Goal: Transaction & Acquisition: Complete application form

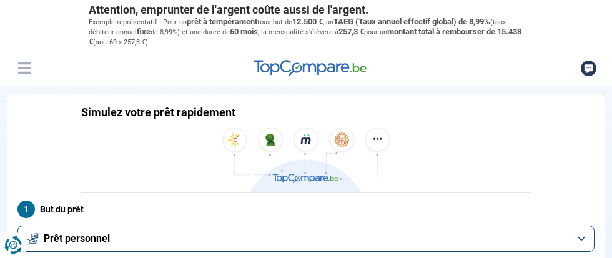
type input "8000"
radio input "true"
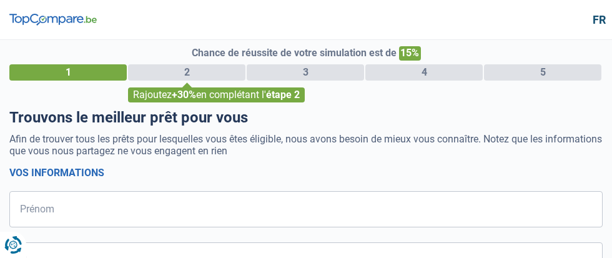
select select "32"
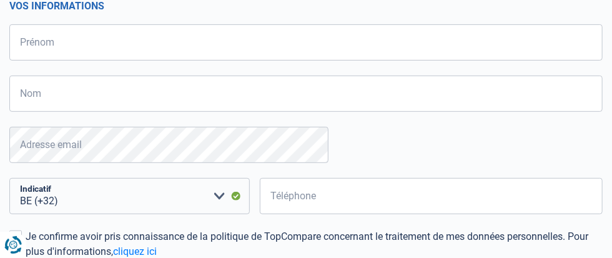
scroll to position [168, 0]
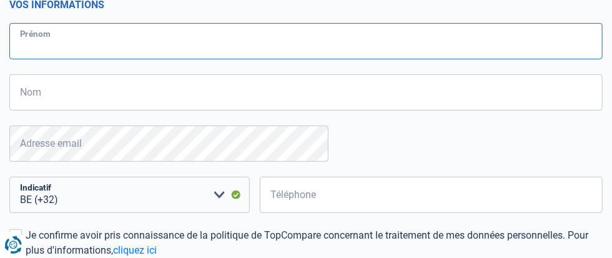
click at [84, 59] on input "Prénom" at bounding box center [305, 41] width 593 height 36
type input "[PERSON_NAME]"
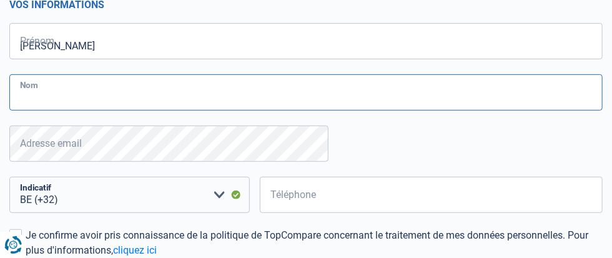
type input "DARDENNE"
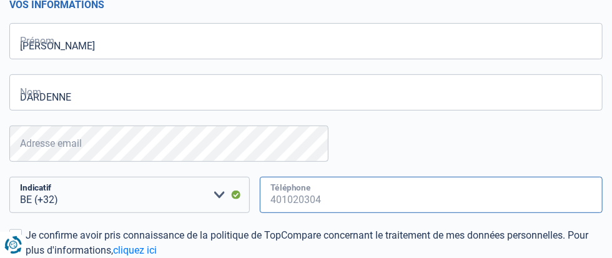
type input "496716507"
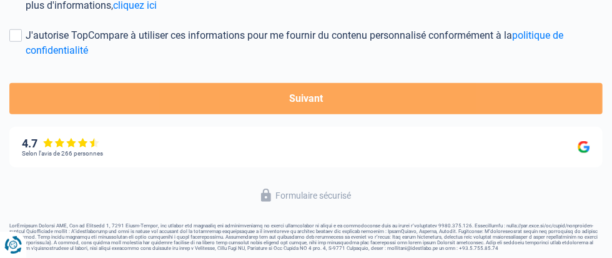
scroll to position [418, 0]
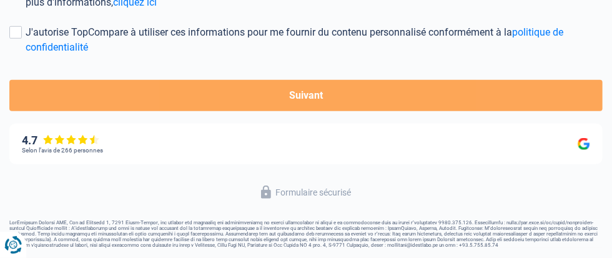
click at [26, 10] on input "Je confirme avoir pris connaissance de la politique de TopCompare concernant le…" at bounding box center [26, 10] width 0 height 0
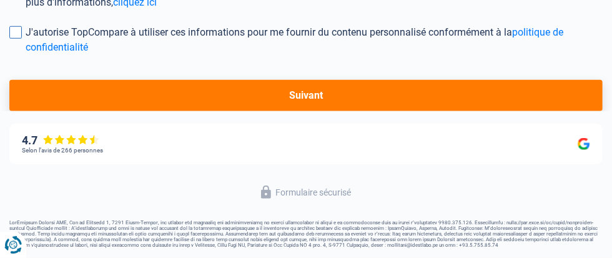
click at [22, 39] on span at bounding box center [15, 32] width 12 height 12
click at [26, 55] on input "J'autorise TopCompare à utiliser ces informations pour me fournir du contenu pe…" at bounding box center [26, 55] width 0 height 0
click at [328, 111] on button "Suivant" at bounding box center [305, 95] width 593 height 31
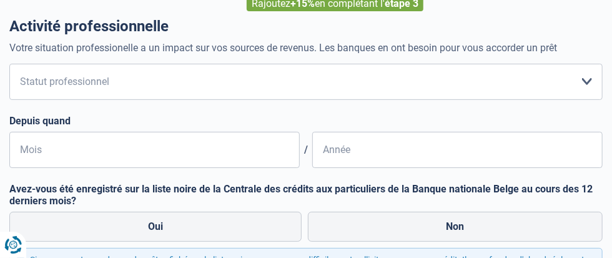
scroll to position [113, 0]
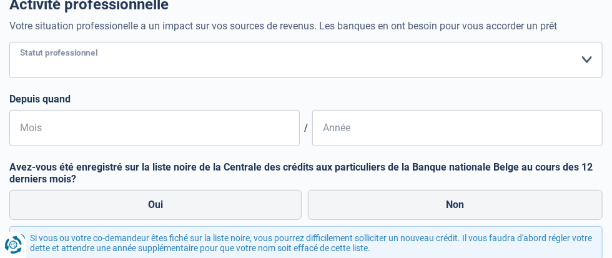
click at [296, 78] on select "Ouvrier Employé privé Employé public Invalide Indépendant Pensionné Chômeur Mut…" at bounding box center [305, 60] width 593 height 36
select select "retired"
click at [22, 78] on select "Ouvrier Employé privé Employé public Invalide Indépendant Pensionné Chômeur Mut…" at bounding box center [305, 60] width 593 height 36
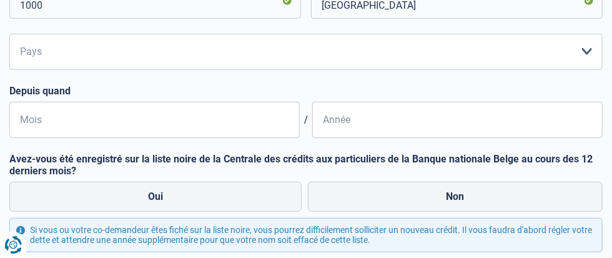
scroll to position [340, 0]
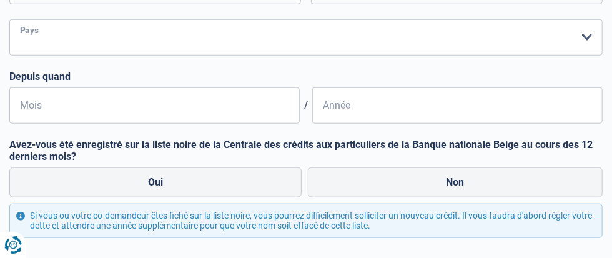
click at [333, 56] on select "Belgique Luxembourg Veuillez sélectionner une option" at bounding box center [305, 37] width 593 height 36
select select "BE"
click at [22, 56] on select "Belgique Luxembourg Veuillez sélectionner une option" at bounding box center [305, 37] width 593 height 36
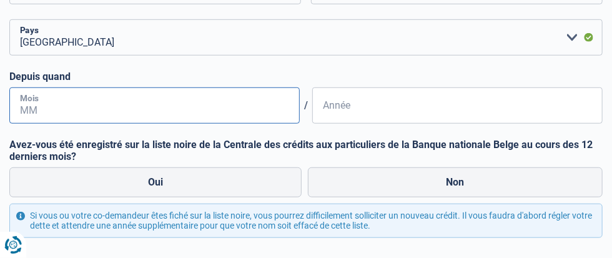
click at [110, 124] on input "Mois" at bounding box center [154, 105] width 290 height 36
type input "3"
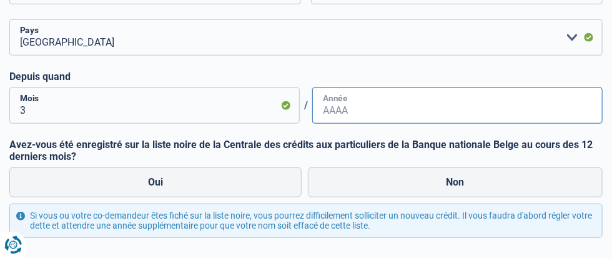
click at [312, 124] on input "Année" at bounding box center [457, 105] width 290 height 36
type input "2023"
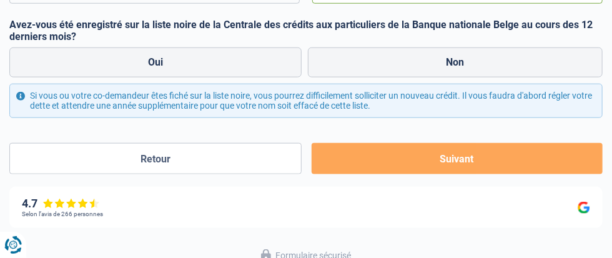
scroll to position [476, 0]
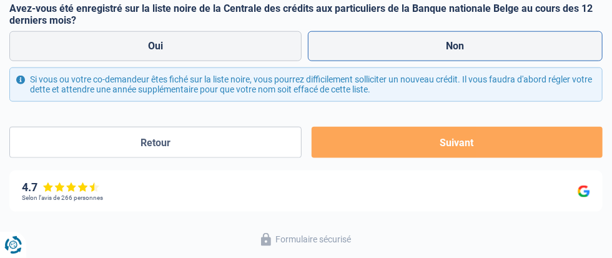
click at [308, 61] on label "Non" at bounding box center [455, 46] width 295 height 30
click at [308, 61] on input "Non" at bounding box center [455, 46] width 295 height 30
radio input "true"
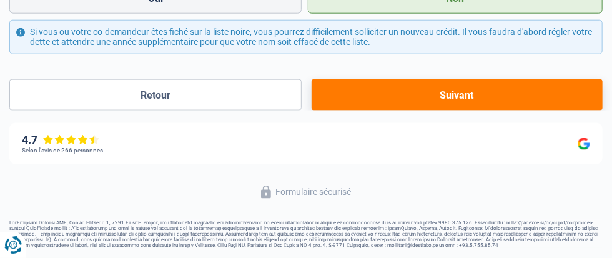
scroll to position [567, 0]
click at [311, 110] on button "Suivant" at bounding box center [456, 94] width 291 height 31
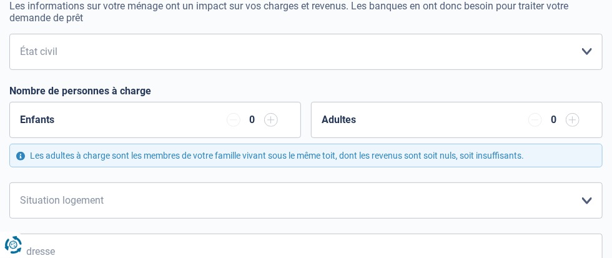
scroll to position [144, 0]
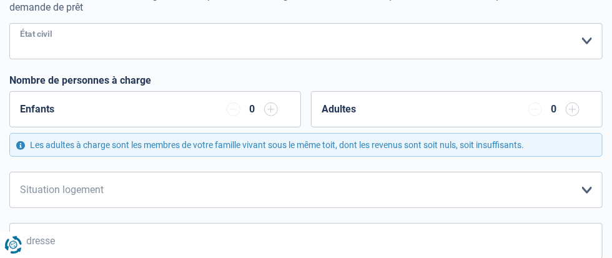
click at [338, 59] on select "[PERSON_NAME](e) Cohabitant(e) légal(e) Divorcé(e) Veuf(ve) Séparé (de fait) Ve…" at bounding box center [305, 41] width 593 height 36
select select "married"
click at [22, 59] on select "[PERSON_NAME](e) Cohabitant(e) légal(e) Divorcé(e) Veuf(ve) Séparé (de fait) Ve…" at bounding box center [305, 41] width 593 height 36
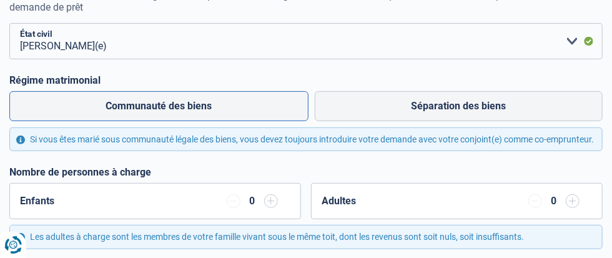
click at [95, 121] on label "Communauté des biens" at bounding box center [158, 106] width 299 height 30
click at [95, 121] on input "Communauté des biens" at bounding box center [158, 106] width 299 height 30
radio input "true"
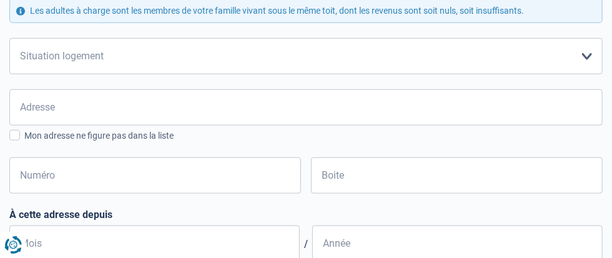
scroll to position [371, 0]
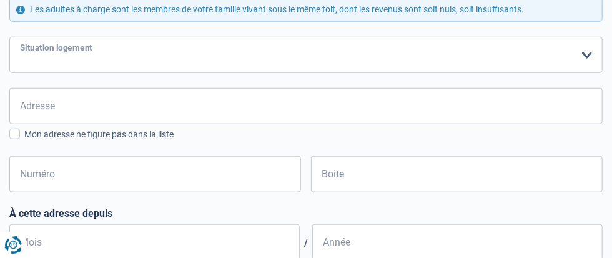
click at [321, 73] on select "Locataire Propriétaire avec prêt hypothécaire Propriétaire sans prêt hypothécai…" at bounding box center [305, 55] width 593 height 36
select select "ownerWithoutMortgage"
click at [22, 73] on select "Locataire Propriétaire avec prêt hypothécaire Propriétaire sans prêt hypothécai…" at bounding box center [305, 55] width 593 height 36
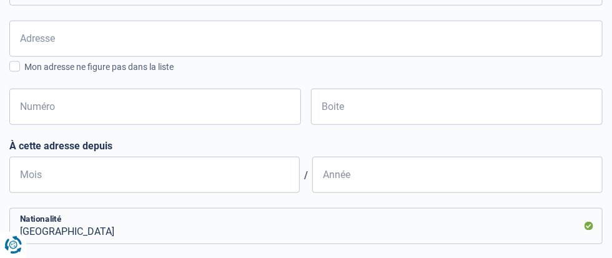
scroll to position [439, 0]
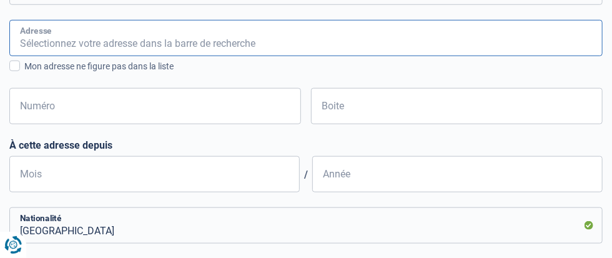
click at [56, 56] on input "Adresse" at bounding box center [305, 38] width 593 height 36
type input "DU CORBEAU,"
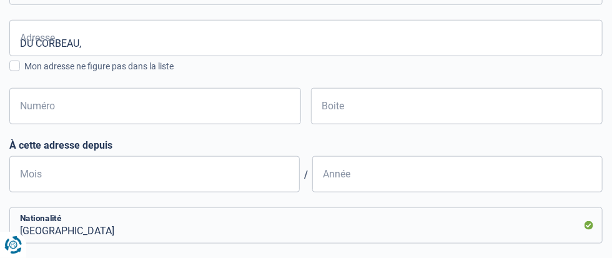
type input "[GEOGRAPHIC_DATA]"
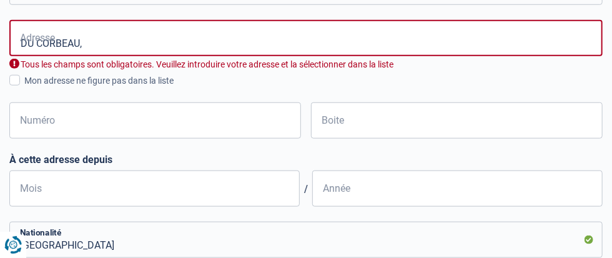
type input "[GEOGRAPHIC_DATA]"
click at [20, 85] on span at bounding box center [14, 80] width 11 height 11
click at [24, 87] on input "Mon adresse ne figure pas dans la liste" at bounding box center [24, 87] width 0 height 0
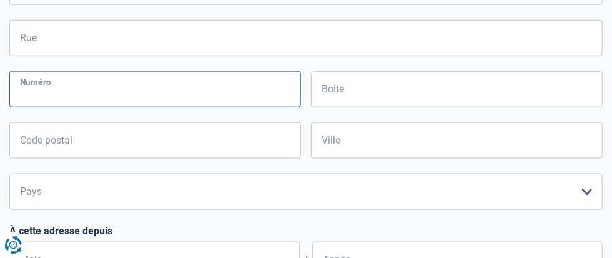
drag, startPoint x: 23, startPoint y: 208, endPoint x: 114, endPoint y: 140, distance: 112.8
click at [114, 140] on div "Rue Tous les champs sont obligatoires. Veuillez fournir une réponse plus longue…" at bounding box center [305, 115] width 593 height 190
type input "27"
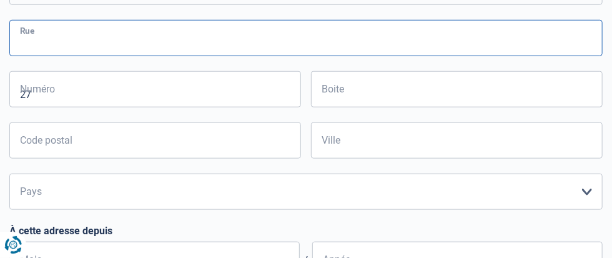
type input "DU CORBEAU,"
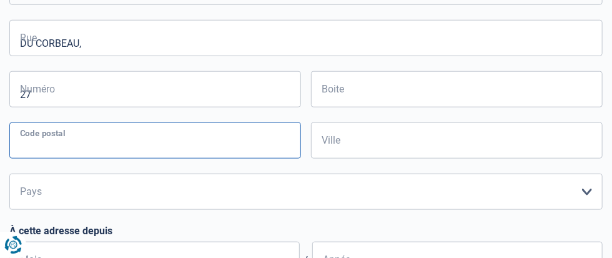
type input "4100"
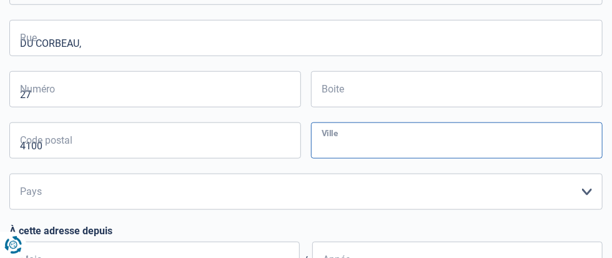
type input "SERAING"
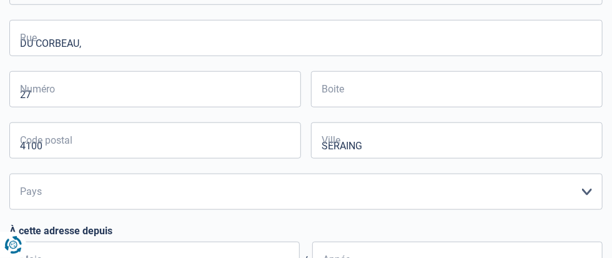
type input "SERAING"
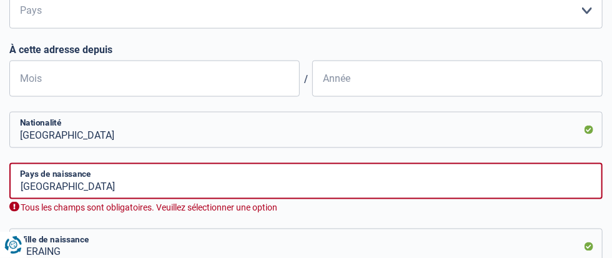
scroll to position [620, 0]
click at [328, 28] on select "Belgique Luxembourg Veuillez sélectionner une option" at bounding box center [305, 10] width 593 height 36
select select "BE"
click at [22, 28] on select "Belgique Luxembourg Veuillez sélectionner une option" at bounding box center [305, 10] width 593 height 36
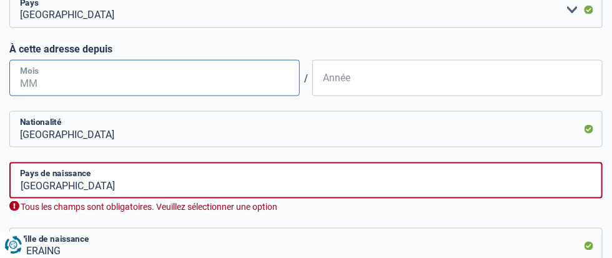
click at [77, 96] on input "Mois" at bounding box center [154, 78] width 290 height 36
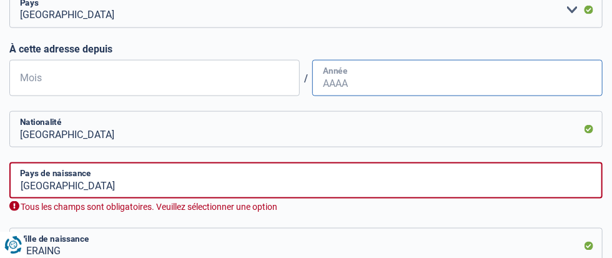
type input "03"
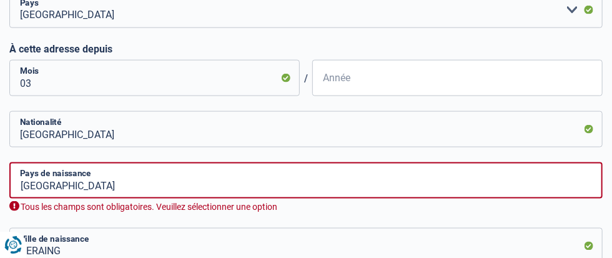
click at [312, 96] on input "Année" at bounding box center [457, 78] width 290 height 36
type input "1981"
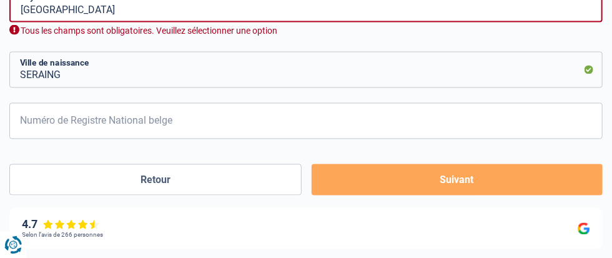
scroll to position [802, 0]
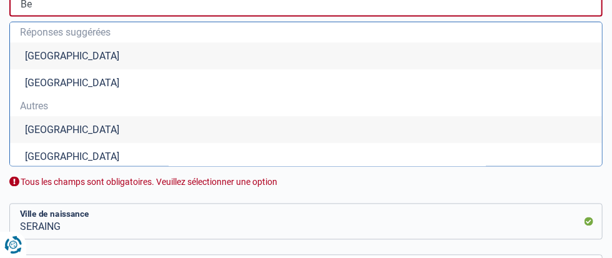
type input "e"
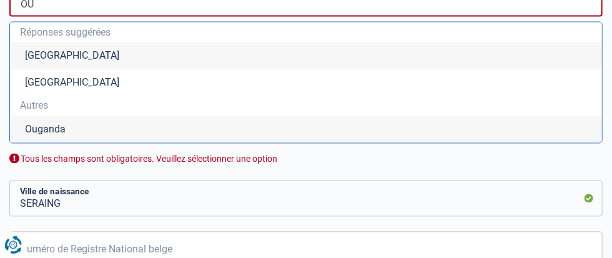
type input "O"
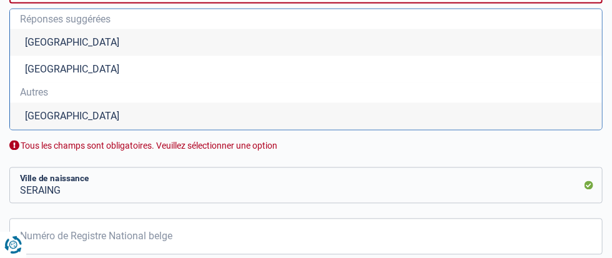
scroll to position [818, 0]
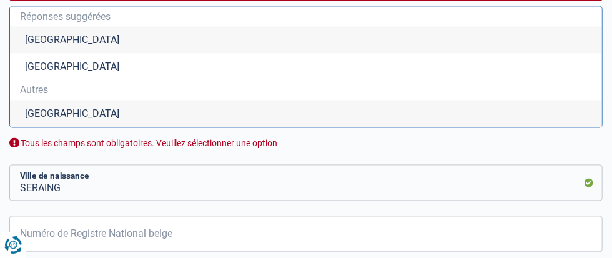
type input "[GEOGRAPHIC_DATA]"
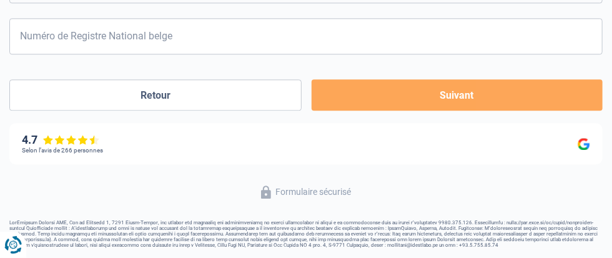
scroll to position [1067, 0]
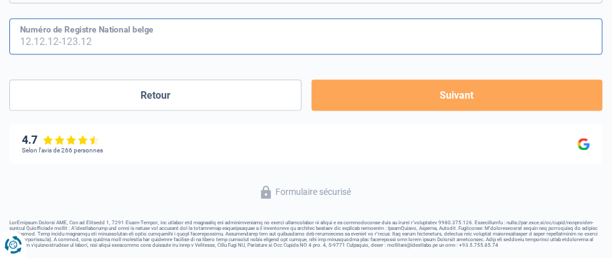
click at [52, 54] on input "Numéro de Registre National belge" at bounding box center [305, 36] width 593 height 36
type input "60.04.25-017.36"
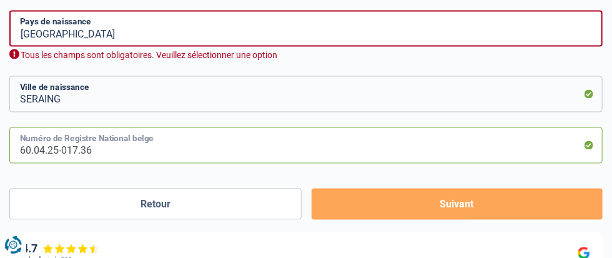
scroll to position [770, 0]
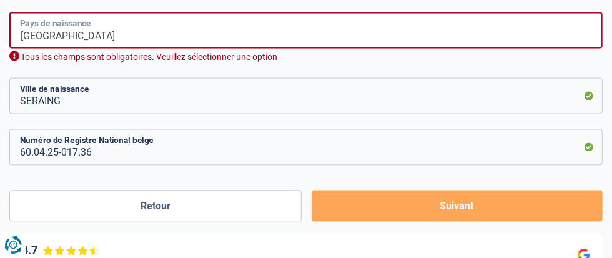
click at [83, 49] on input "[GEOGRAPHIC_DATA]" at bounding box center [305, 30] width 593 height 36
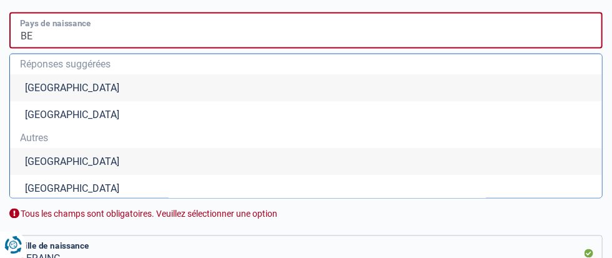
type input "B"
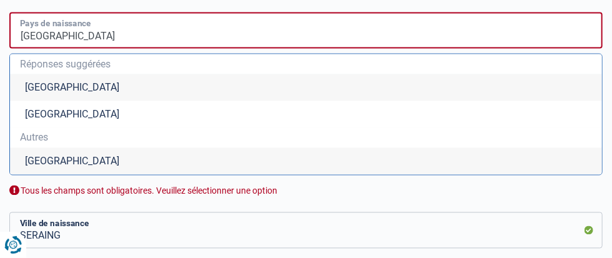
type input "[GEOGRAPHIC_DATA]"
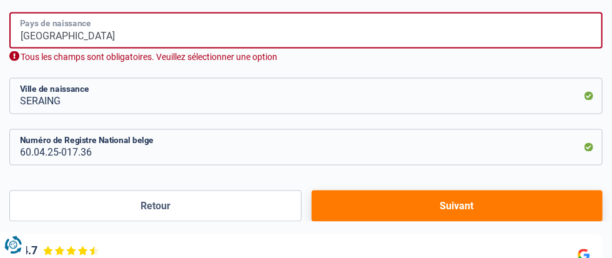
click at [127, 49] on input "[GEOGRAPHIC_DATA]" at bounding box center [305, 30] width 593 height 36
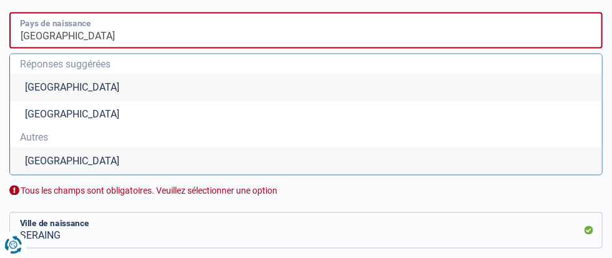
click at [128, 49] on input "[GEOGRAPHIC_DATA]" at bounding box center [305, 30] width 593 height 36
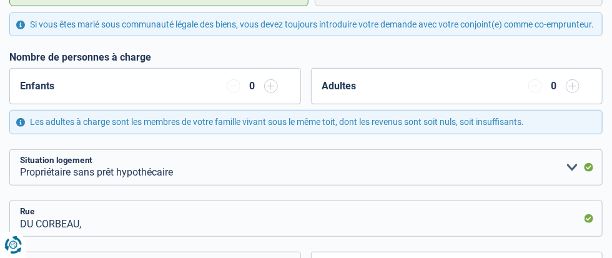
scroll to position [256, 0]
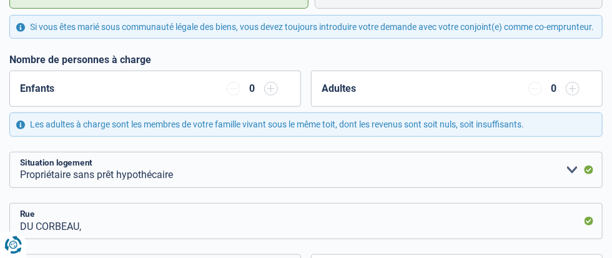
click at [264, 95] on input "button" at bounding box center [271, 89] width 14 height 14
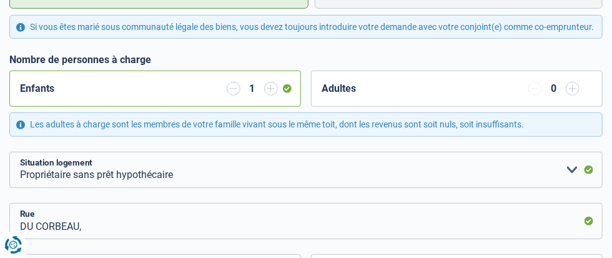
click at [227, 95] on input "button" at bounding box center [234, 89] width 14 height 14
click at [565, 95] on input "button" at bounding box center [572, 89] width 14 height 14
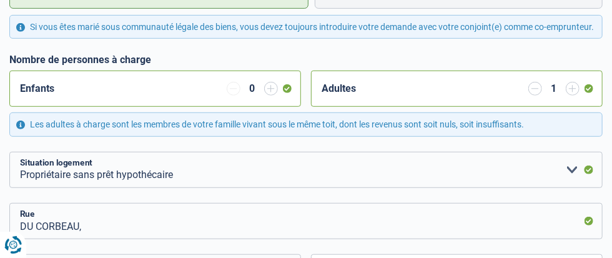
click at [528, 95] on input "button" at bounding box center [535, 89] width 14 height 14
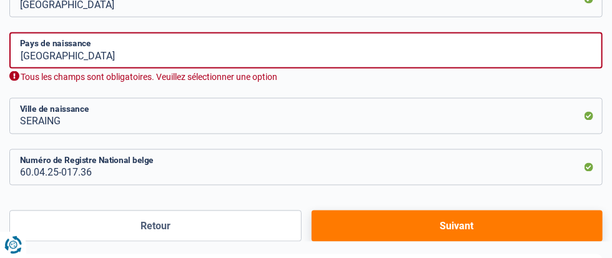
scroll to position [755, 0]
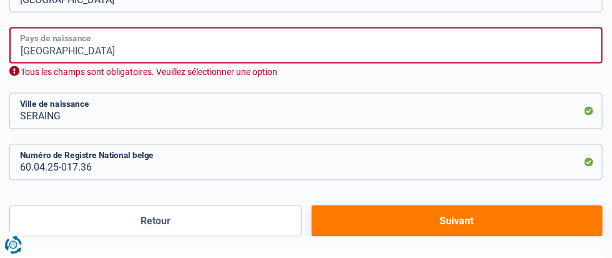
click at [123, 64] on input "[GEOGRAPHIC_DATA]" at bounding box center [305, 45] width 593 height 36
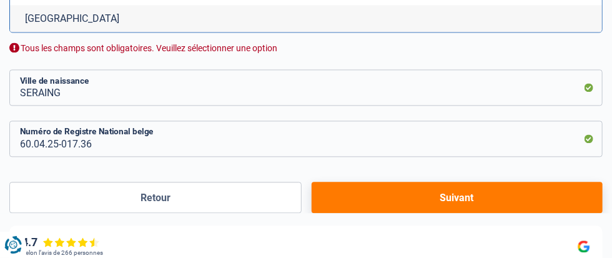
scroll to position [914, 0]
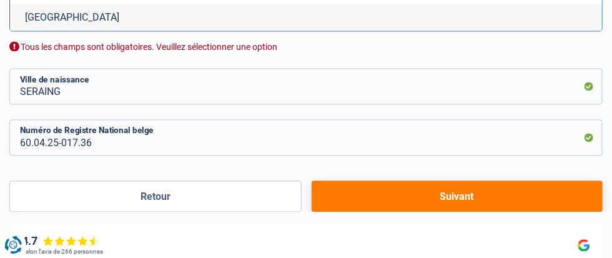
click at [62, 31] on li "[GEOGRAPHIC_DATA]" at bounding box center [306, 17] width 592 height 27
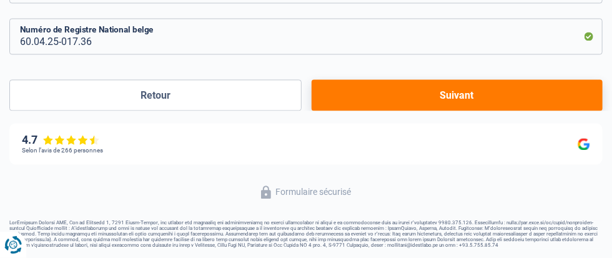
click at [311, 110] on button "Suivant" at bounding box center [456, 94] width 291 height 31
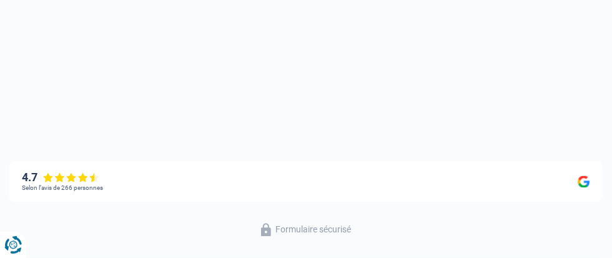
select select "pension"
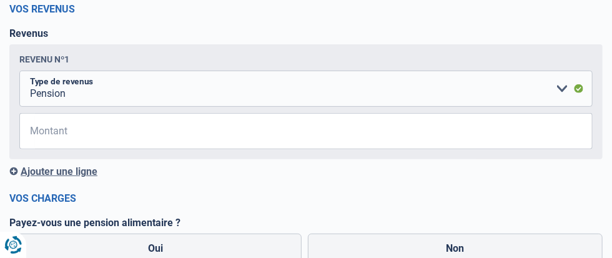
scroll to position [159, 0]
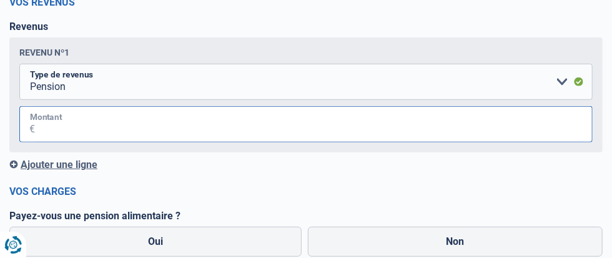
click at [278, 142] on input "Montant" at bounding box center [313, 124] width 557 height 36
type input "2.087"
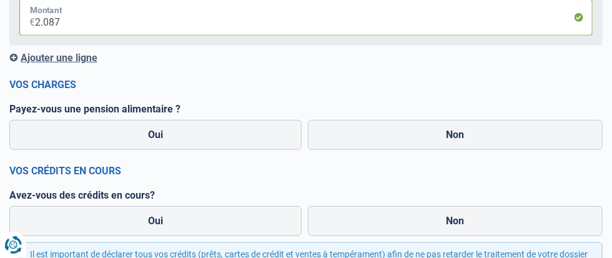
scroll to position [272, 0]
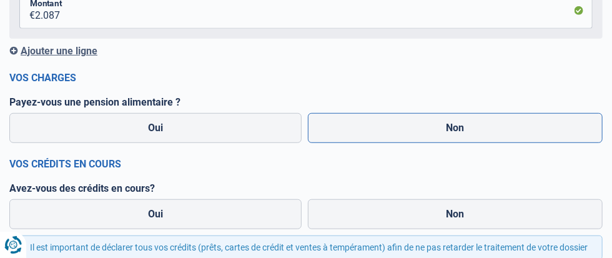
click at [308, 143] on label "Non" at bounding box center [455, 128] width 295 height 30
click at [308, 143] on input "Non" at bounding box center [455, 128] width 295 height 30
radio input "true"
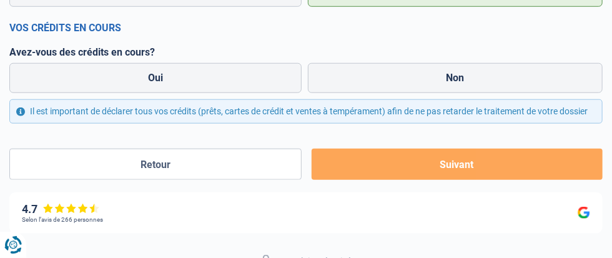
scroll to position [416, 0]
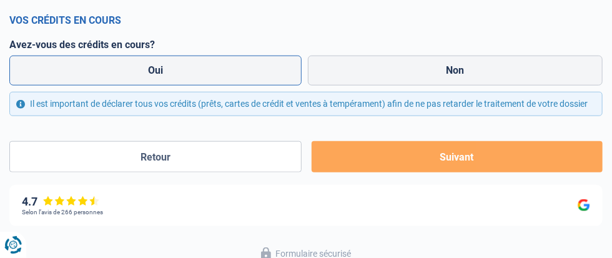
click at [81, 85] on label "Oui" at bounding box center [155, 71] width 292 height 30
click at [81, 85] on input "Oui" at bounding box center [155, 71] width 292 height 30
radio input "true"
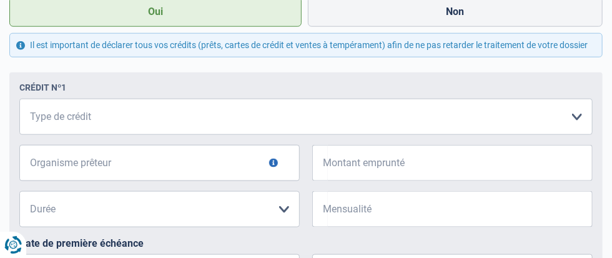
scroll to position [484, 0]
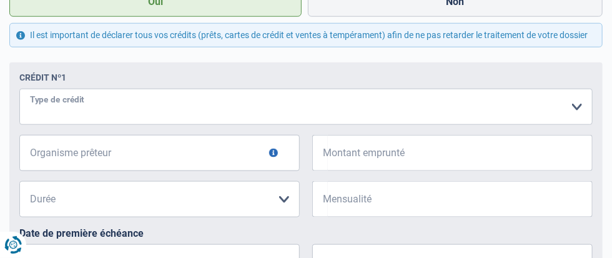
click at [93, 125] on select "Carte ou ouverture de crédit Prêt hypothécaire Vente à tempérament Prêt à tempé…" at bounding box center [305, 107] width 573 height 36
select select "personalLoan"
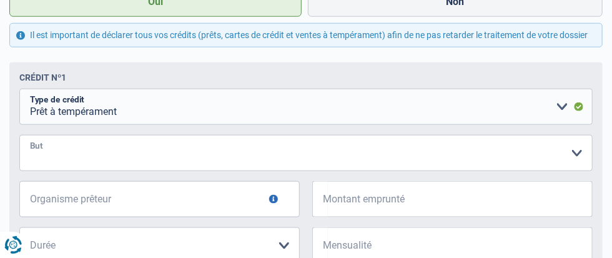
click at [60, 171] on select "Confort maison: meubles, textile, peinture, électroménager, outillage non-profe…" at bounding box center [305, 153] width 573 height 36
select select "homeFurnishingOrRelocation"
click at [32, 171] on select "Confort maison: meubles, textile, peinture, électroménager, outillage non-profe…" at bounding box center [305, 153] width 573 height 36
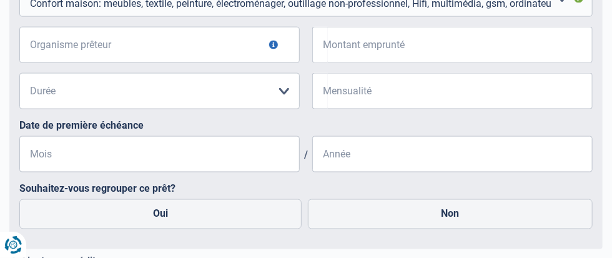
scroll to position [643, 0]
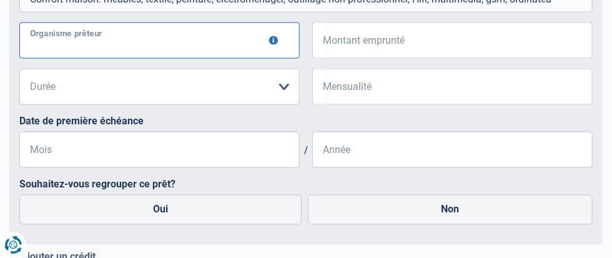
click at [65, 59] on input "Organisme prêteur" at bounding box center [159, 40] width 280 height 36
type input "ALPHA CREDIT"
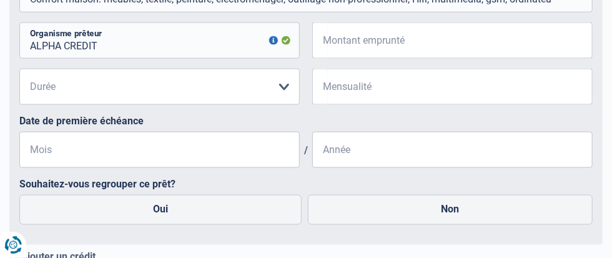
click at [253, 69] on div "ALPHA CREDIT Organisme prêteur Veillez à ne pas indiquer le nom du courtier, ma…" at bounding box center [305, 45] width 573 height 46
click at [328, 59] on input "Montant emprunté" at bounding box center [460, 40] width 265 height 36
type input "5.000"
click at [42, 105] on select "12 mois 18 mois 24 mois 30 mois 36 mois Veuillez sélectionner une option" at bounding box center [159, 87] width 280 height 36
select select "30"
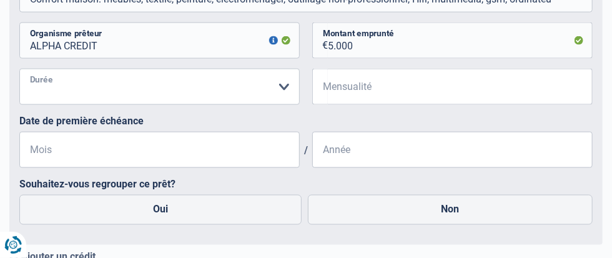
click at [32, 105] on select "12 mois 18 mois 24 mois 30 mois 36 mois Veuillez sélectionner une option" at bounding box center [159, 87] width 280 height 36
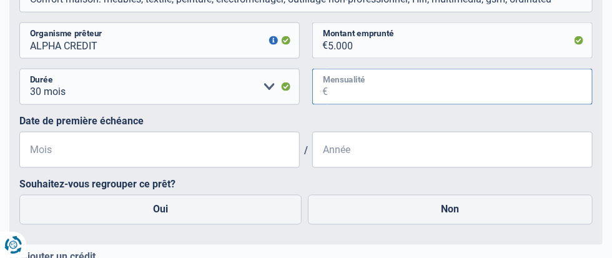
click at [328, 105] on input "Mensualité" at bounding box center [460, 87] width 265 height 36
type input "130"
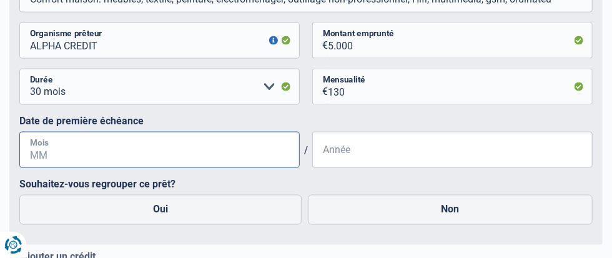
click at [65, 168] on input "Mois" at bounding box center [159, 150] width 280 height 36
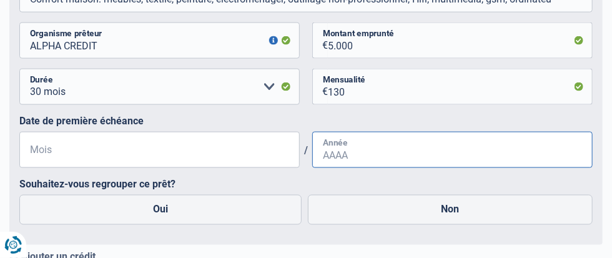
type input "08"
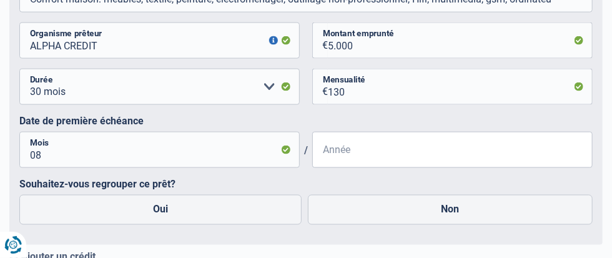
click at [312, 168] on input "Année" at bounding box center [452, 150] width 280 height 36
type input "2023"
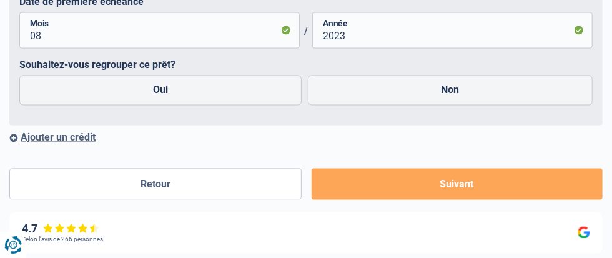
scroll to position [779, 0]
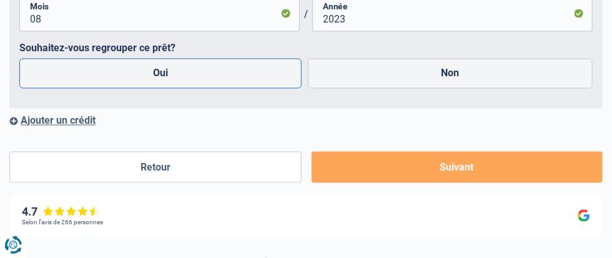
click at [83, 89] on label "Oui" at bounding box center [160, 74] width 282 height 30
click at [83, 89] on input "Oui" at bounding box center [160, 74] width 282 height 30
radio input "true"
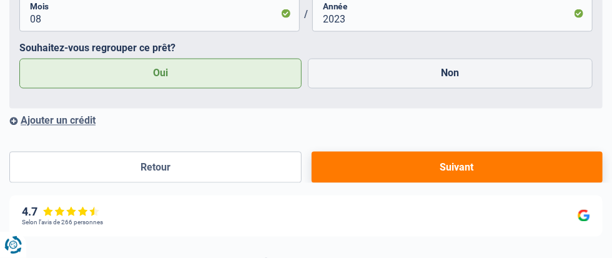
click at [318, 183] on button "Suivant" at bounding box center [456, 167] width 291 height 31
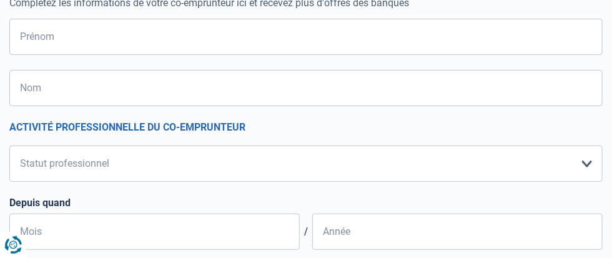
scroll to position [151, 0]
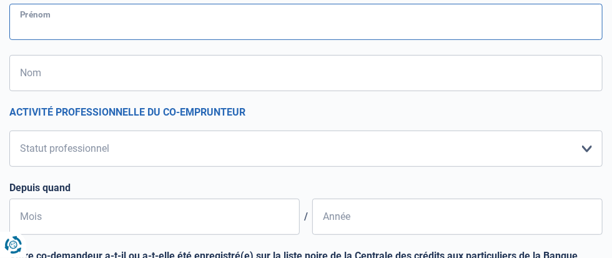
click at [54, 40] on input "Prénom" at bounding box center [305, 22] width 593 height 36
type input "YASMINE"
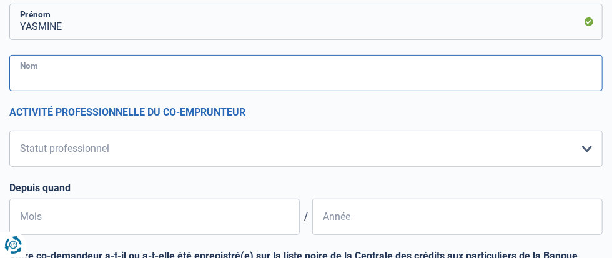
click at [54, 91] on input "Nom" at bounding box center [305, 73] width 593 height 36
type input "BELEKEBIR"
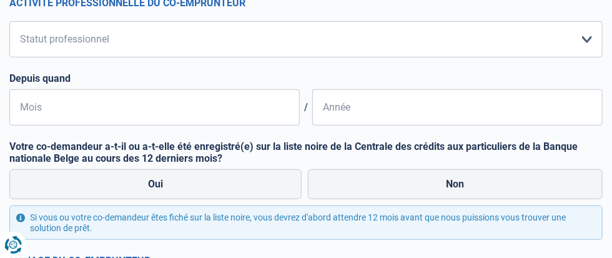
scroll to position [265, 0]
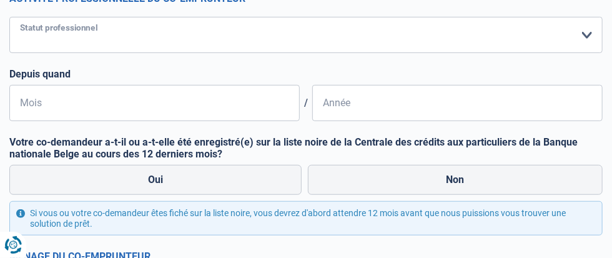
click at [322, 53] on select "Ouvrier Employé privé Employé public Invalide Indépendant Pensionné Chômeur Mut…" at bounding box center [305, 35] width 593 height 36
select select "retired"
click at [22, 53] on select "Ouvrier Employé privé Employé public Invalide Indépendant Pensionné Chômeur Mut…" at bounding box center [305, 35] width 593 height 36
select select "pension"
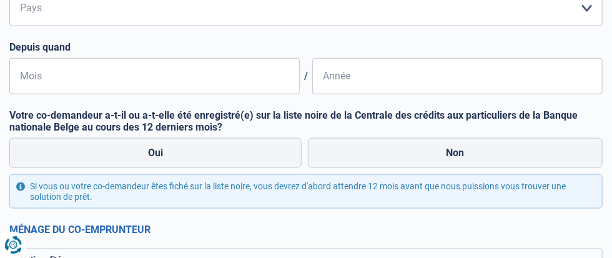
scroll to position [514, 0]
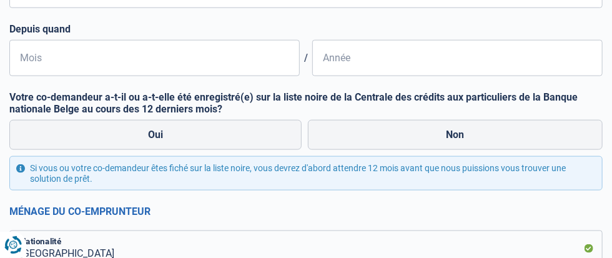
select select "BE"
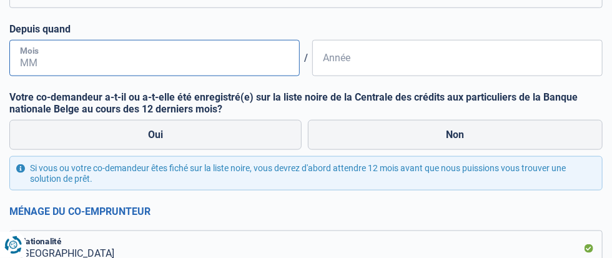
click at [126, 76] on input "Mois" at bounding box center [154, 58] width 290 height 36
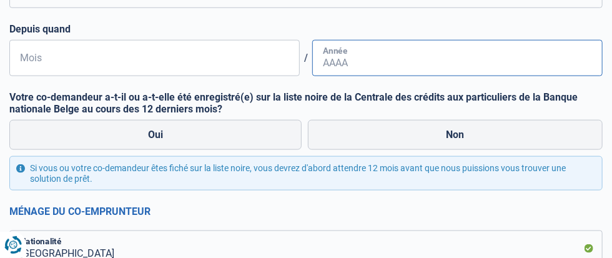
type input "08"
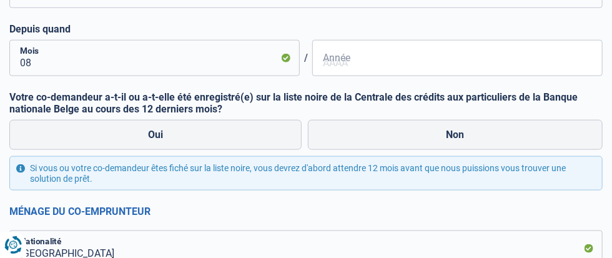
click at [312, 76] on input "Année" at bounding box center [457, 58] width 290 height 36
type input "2023"
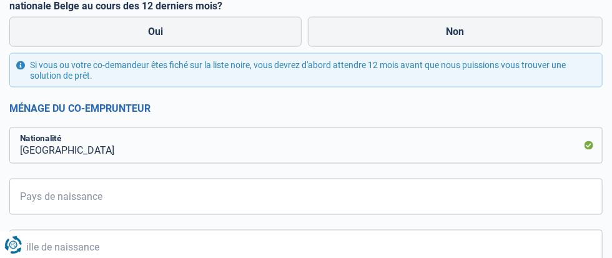
scroll to position [627, 0]
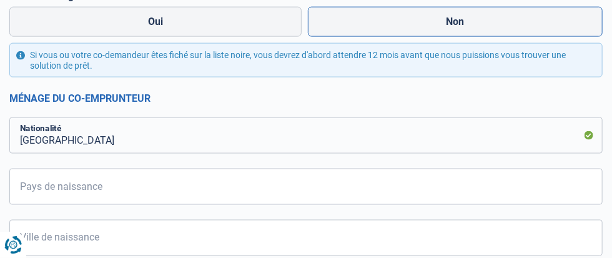
click at [308, 37] on label "Non" at bounding box center [455, 22] width 295 height 30
click at [308, 37] on input "Non" at bounding box center [455, 22] width 295 height 30
radio input "true"
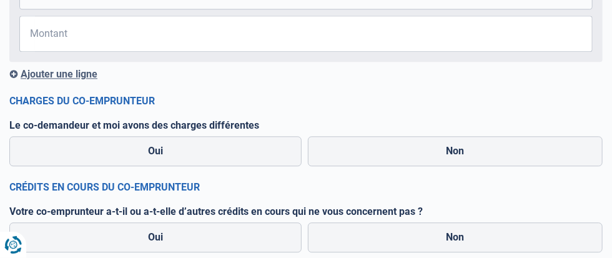
scroll to position [1090, 0]
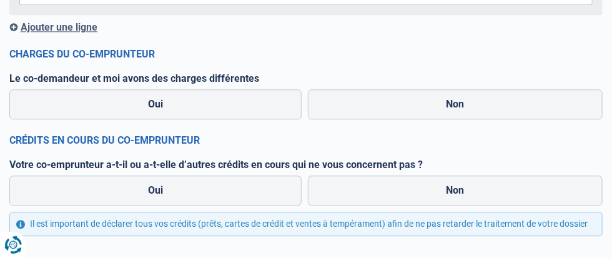
drag, startPoint x: 614, startPoint y: 195, endPoint x: 356, endPoint y: 71, distance: 286.1
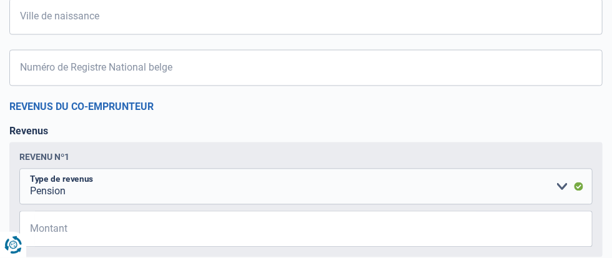
scroll to position [855, 0]
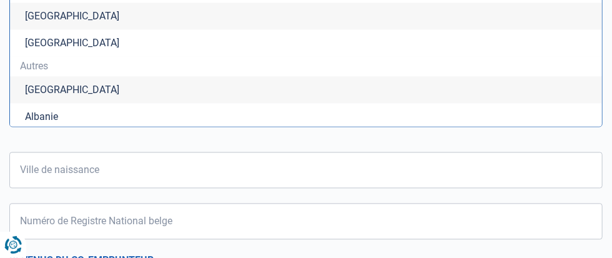
type input "[GEOGRAPHIC_DATA]"
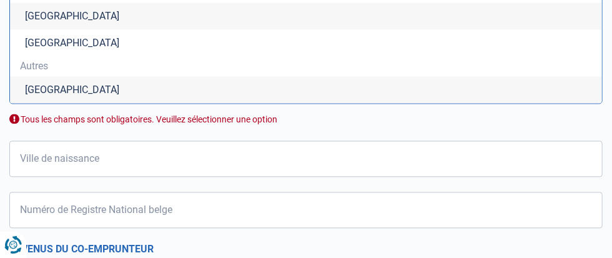
type input "[GEOGRAPHIC_DATA]"
click at [68, 29] on li "[GEOGRAPHIC_DATA]" at bounding box center [306, 15] width 592 height 27
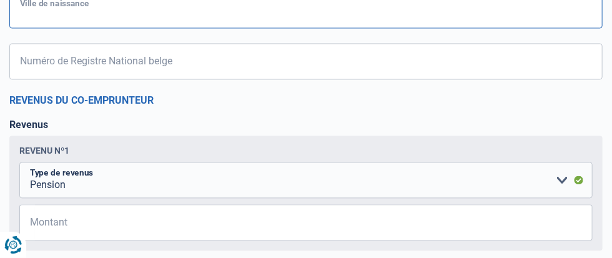
click at [67, 28] on input "Ville de naissance" at bounding box center [305, 10] width 593 height 36
type input "SERAING"
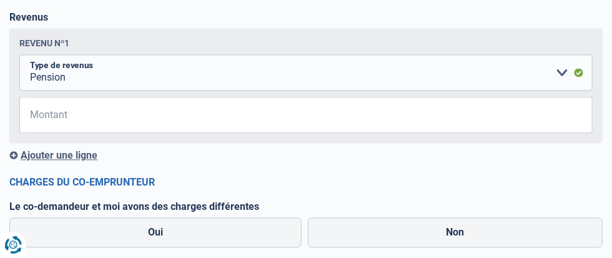
scroll to position [969, 0]
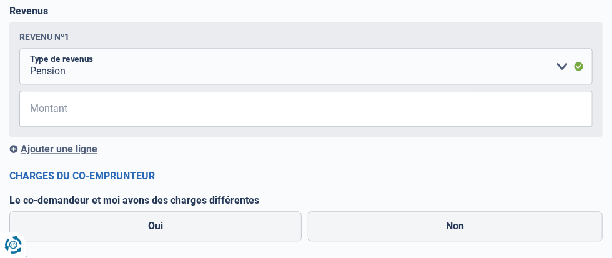
type input "59.11.08-014.92"
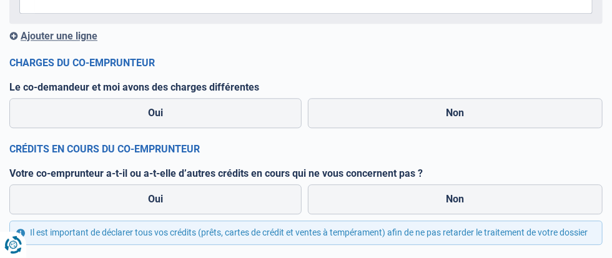
scroll to position [1082, 0]
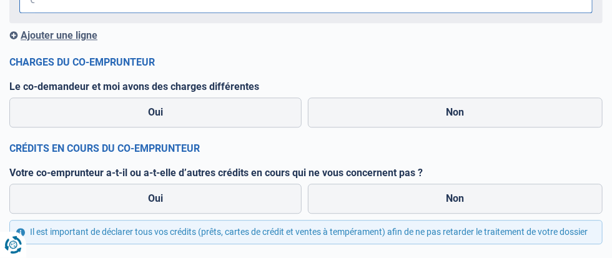
type input "1.662"
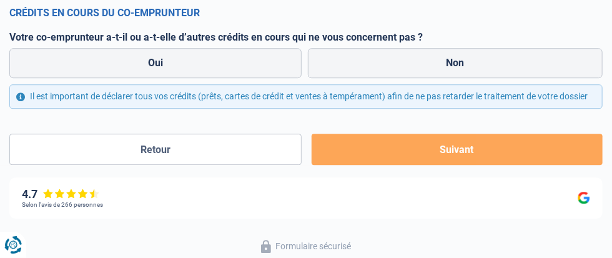
scroll to position [1218, 0]
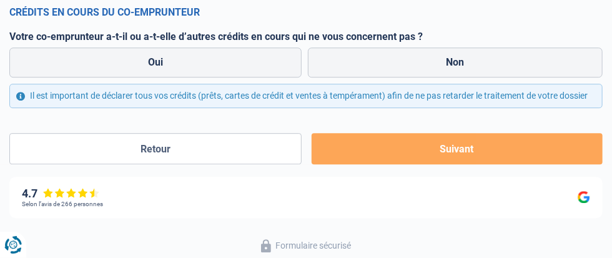
radio input "true"
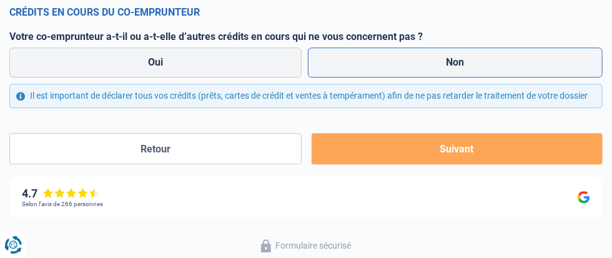
click at [308, 77] on label "Non" at bounding box center [455, 62] width 295 height 30
click at [308, 77] on input "Non" at bounding box center [455, 62] width 295 height 30
radio input "true"
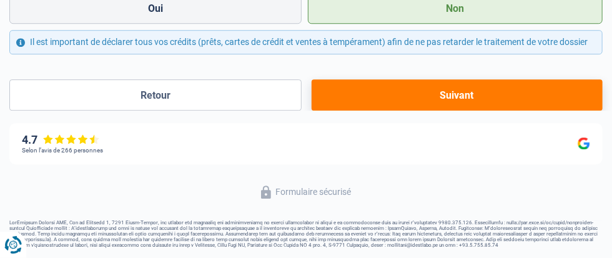
scroll to position [1400, 0]
click at [312, 110] on button "Suivant" at bounding box center [456, 94] width 291 height 31
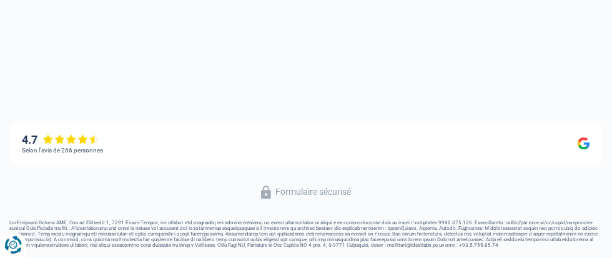
select select "refinancing"
select select "24"
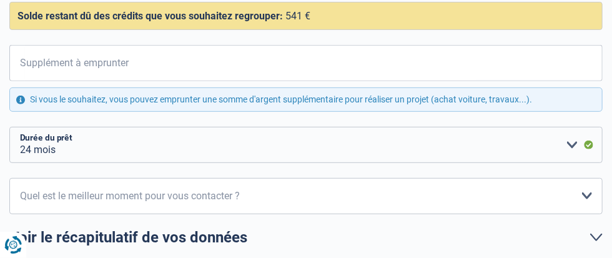
scroll to position [181, 0]
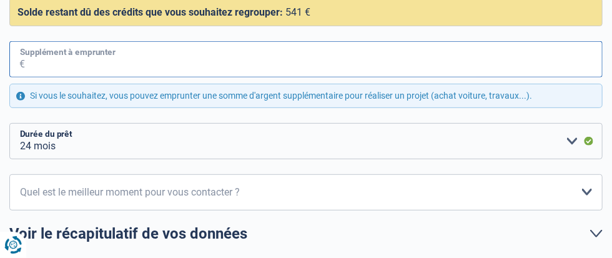
click at [56, 77] on input "Supplément à emprunter" at bounding box center [313, 59] width 577 height 36
type input "7.500"
select select "48"
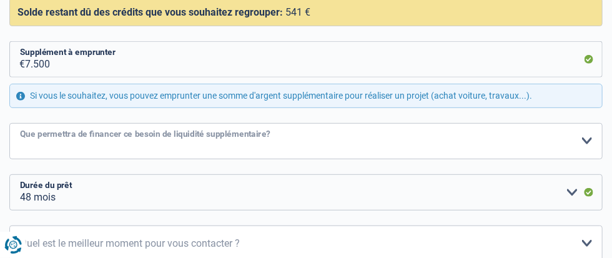
click at [120, 159] on select "Confort maison: meubles, textile, peinture, électroménager, outillage non-profe…" at bounding box center [305, 141] width 593 height 36
select select "houseOrGarden"
click at [22, 159] on select "Confort maison: meubles, textile, peinture, électroménager, outillage non-profe…" at bounding box center [305, 141] width 593 height 36
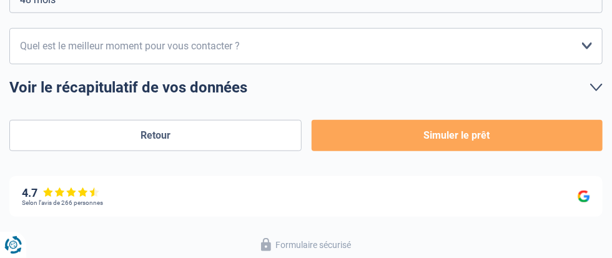
scroll to position [386, 0]
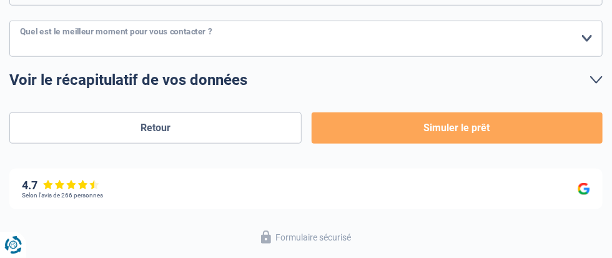
click at [320, 57] on select "10h-12h 12h-14h 14h-16h 16h-18h Veuillez sélectionner une option" at bounding box center [305, 39] width 593 height 36
select select "12-14"
click at [22, 57] on select "10h-12h 12h-14h 14h-16h 16h-18h Veuillez sélectionner une option" at bounding box center [305, 39] width 593 height 36
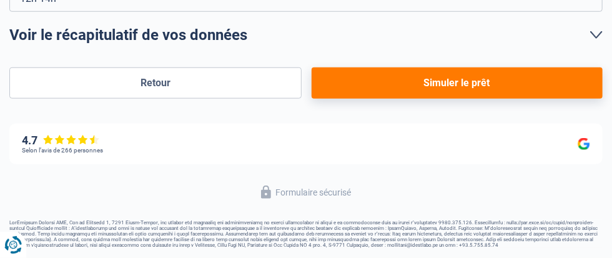
scroll to position [484, 0]
click at [311, 99] on button "Simuler le prêt" at bounding box center [456, 82] width 291 height 31
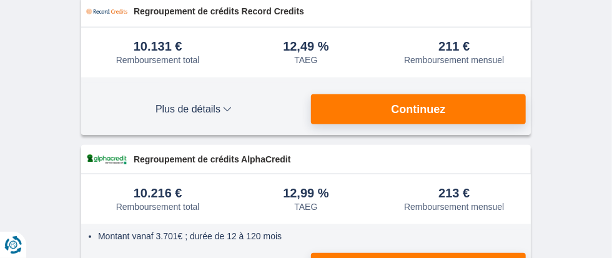
scroll to position [276, 0]
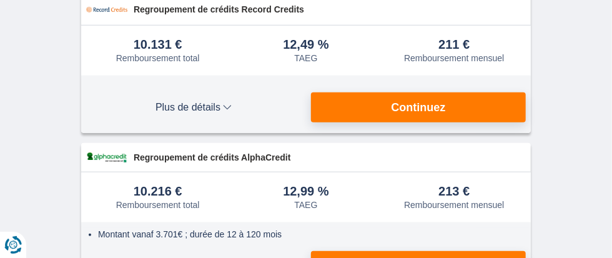
click at [0, 0] on button "Continuez" at bounding box center [0, 0] width 0 height 0
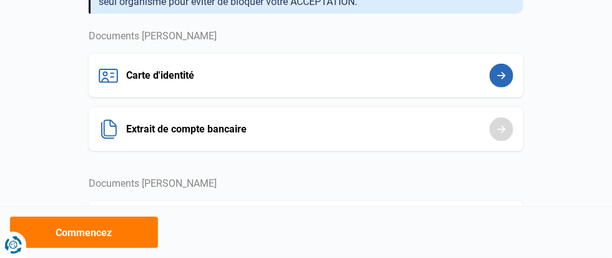
scroll to position [162, 0]
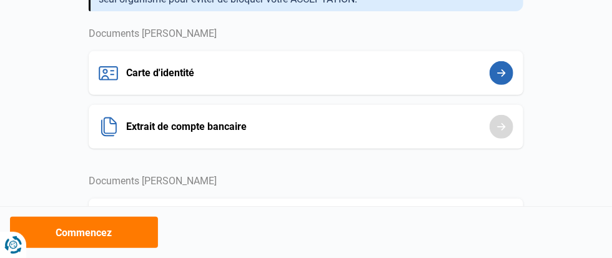
click at [0, 0] on button "Commencez" at bounding box center [0, 0] width 0 height 0
